Goal: Book appointment/travel/reservation

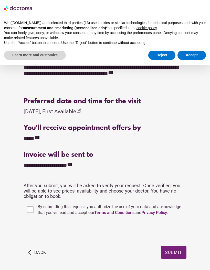
scroll to position [182, 0]
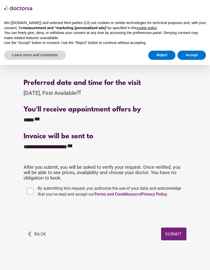
click at [180, 233] on span "Submit" at bounding box center [173, 234] width 17 height 5
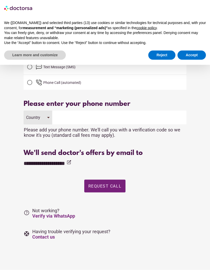
scroll to position [20, 0]
click at [195, 56] on button "Accept" at bounding box center [191, 55] width 28 height 9
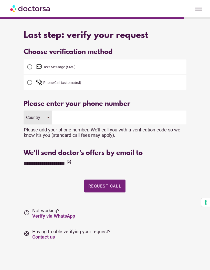
scroll to position [0, 0]
click at [29, 70] on div at bounding box center [29, 67] width 5 height 5
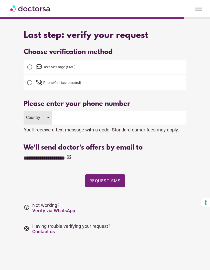
click at [113, 182] on span "Request SMS" at bounding box center [104, 181] width 31 height 5
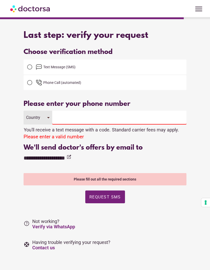
click at [124, 118] on input "tel" at bounding box center [119, 118] width 134 height 14
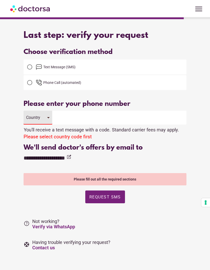
click at [51, 120] on div "Country" at bounding box center [38, 118] width 28 height 14
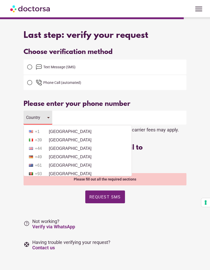
click at [64, 133] on li "+1 [GEOGRAPHIC_DATA]" at bounding box center [77, 132] width 103 height 8
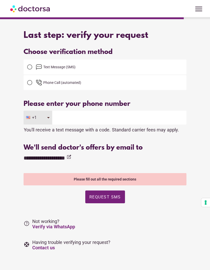
click at [113, 117] on input "tel" at bounding box center [119, 118] width 134 height 14
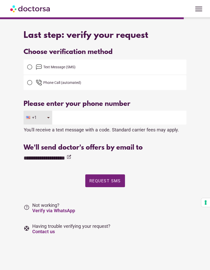
type input "**********"
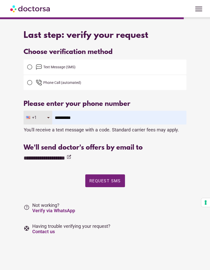
click at [116, 183] on span "Request SMS" at bounding box center [104, 181] width 31 height 5
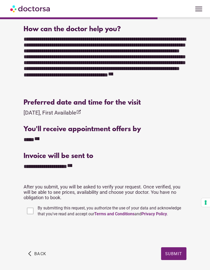
scroll to position [161, 0]
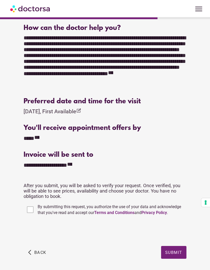
click at [184, 252] on span "button" at bounding box center [173, 252] width 25 height 13
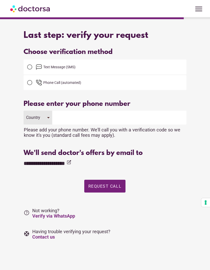
click at [50, 118] on div "Country" at bounding box center [38, 118] width 28 height 14
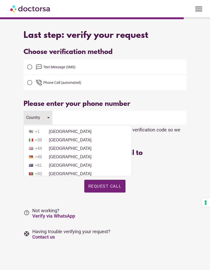
click at [68, 133] on li "+1 [GEOGRAPHIC_DATA]" at bounding box center [77, 132] width 103 height 8
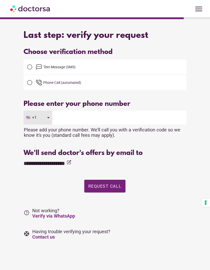
click at [97, 120] on input "tel" at bounding box center [119, 118] width 134 height 14
type input "**********"
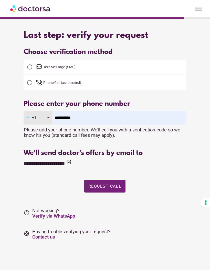
click at [113, 188] on span "Request Call" at bounding box center [104, 186] width 33 height 5
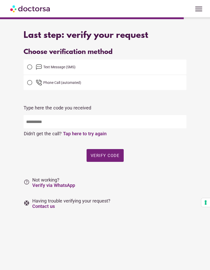
click at [32, 64] on div at bounding box center [30, 67] width 10 height 10
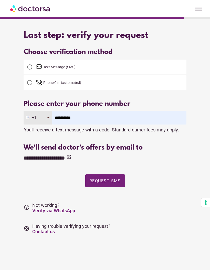
click at [109, 183] on span "Request SMS" at bounding box center [104, 181] width 31 height 5
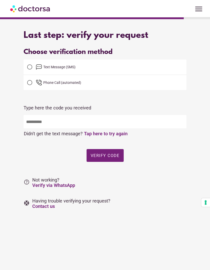
click at [79, 120] on input "text" at bounding box center [105, 121] width 163 height 13
type input "*****"
click at [113, 156] on span "Verify code" at bounding box center [105, 155] width 29 height 5
